Goal: Task Accomplishment & Management: Manage account settings

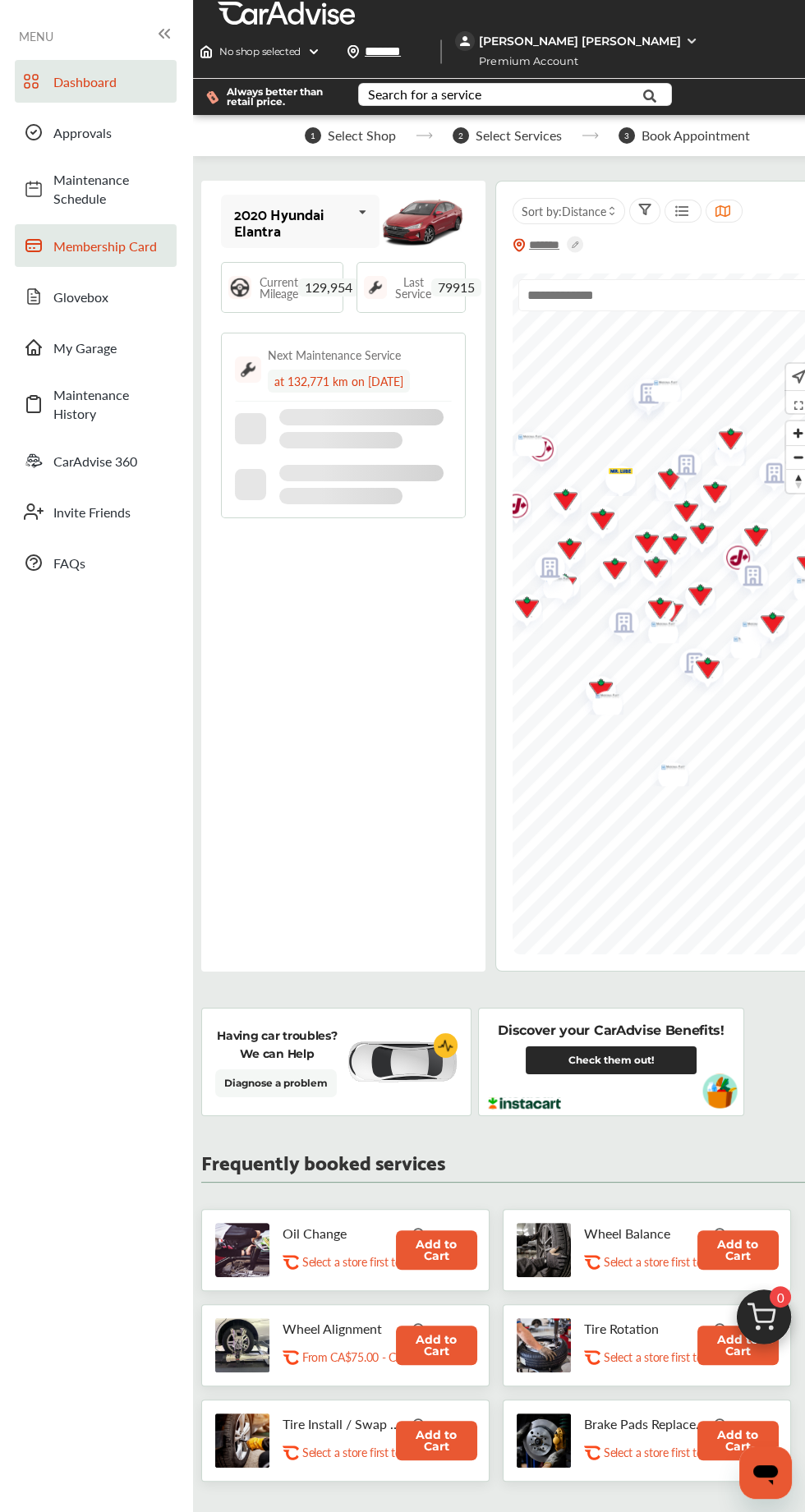
click at [95, 255] on link "Membership Card" at bounding box center [95, 245] width 162 height 42
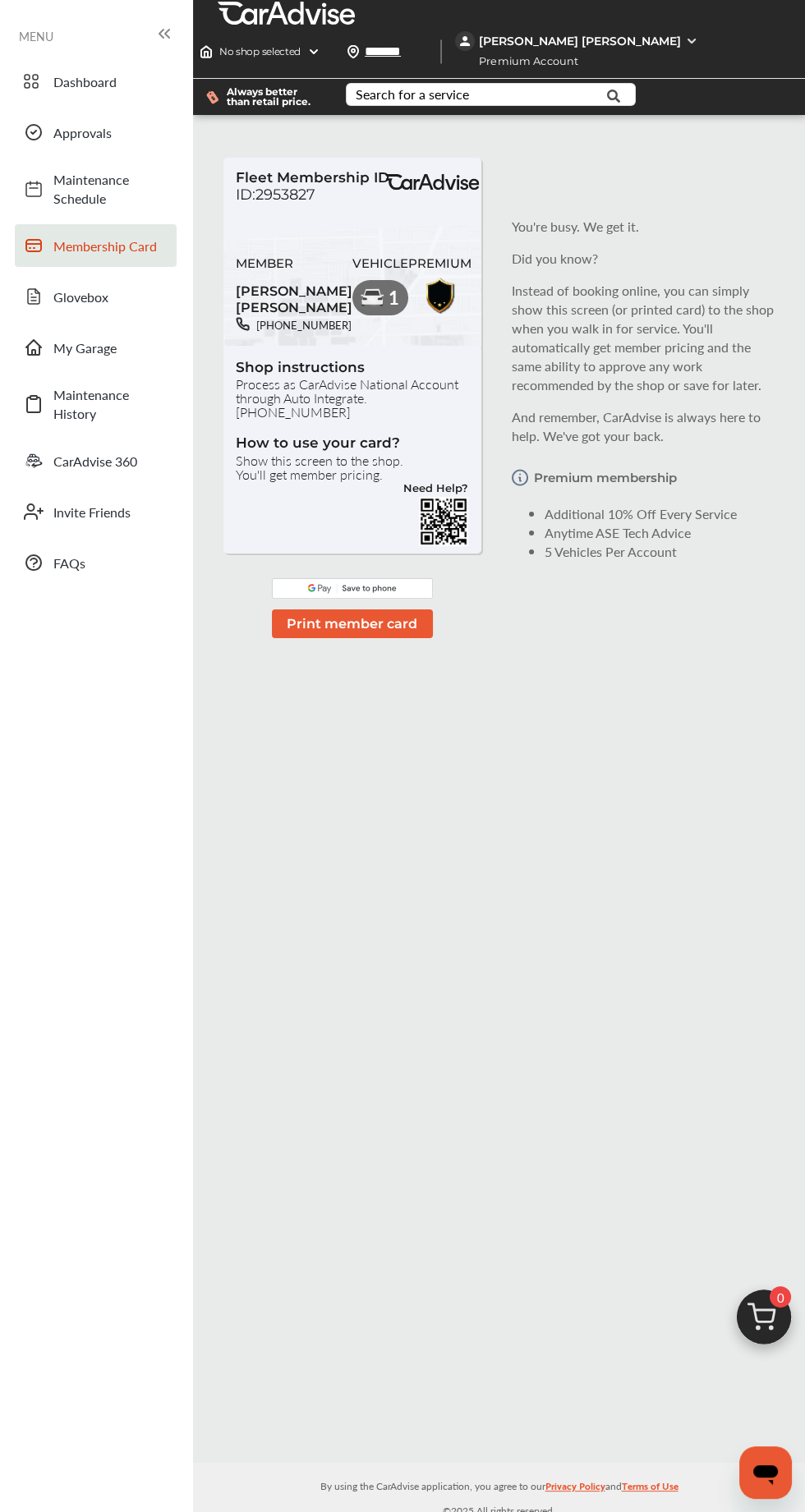
click at [723, 380] on p "Instead of booking online, you can simply show this screen (or printed card) to…" at bounding box center [646, 337] width 269 height 114
click at [384, 638] on button "Print member card" at bounding box center [352, 624] width 161 height 29
